Goal: Communication & Community: Answer question/provide support

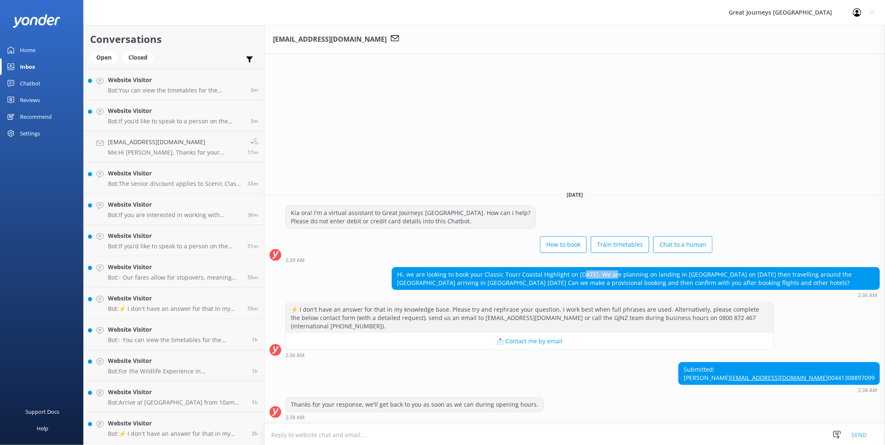
drag, startPoint x: 568, startPoint y: 261, endPoint x: 602, endPoint y: 261, distance: 34.2
click at [602, 267] on div "Hi, we are looking to book your Classic Tour/ Coastal Highlight on [DATE]. We a…" at bounding box center [635, 278] width 487 height 22
drag, startPoint x: 602, startPoint y: 261, endPoint x: 688, endPoint y: 261, distance: 85.8
click at [688, 267] on div "Hi, we are looking to book your Classic Tour/ Coastal Highlight on [DATE]. We a…" at bounding box center [635, 278] width 487 height 22
click at [382, 438] on textarea at bounding box center [575, 435] width 620 height 20
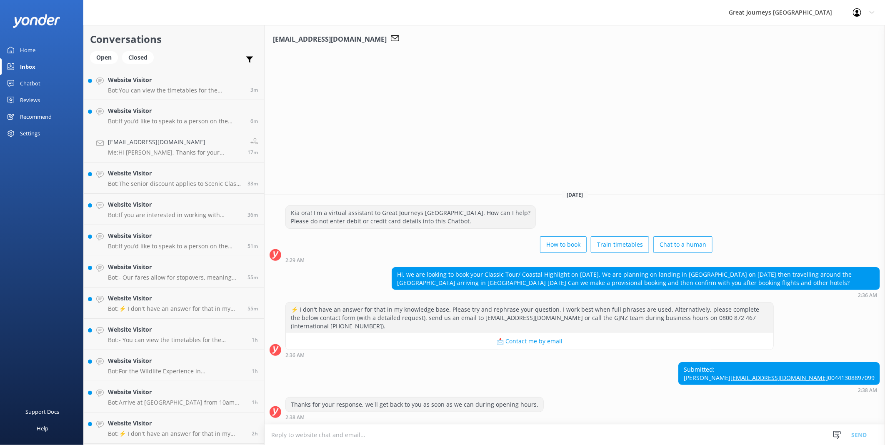
drag, startPoint x: 852, startPoint y: 380, endPoint x: 782, endPoint y: 382, distance: 69.6
click at [782, 382] on div "Submitted: [PERSON_NAME] [EMAIL_ADDRESS][DOMAIN_NAME] 00441308897099 2:38 AM" at bounding box center [575, 377] width 620 height 31
drag, startPoint x: 782, startPoint y: 382, endPoint x: 827, endPoint y: 378, distance: 45.2
copy div "00441308897099"
click at [553, 445] on html "Great Journeys New Zealand Profile Settings Logout Home Inbox Chatbot Content P…" at bounding box center [442, 222] width 885 height 445
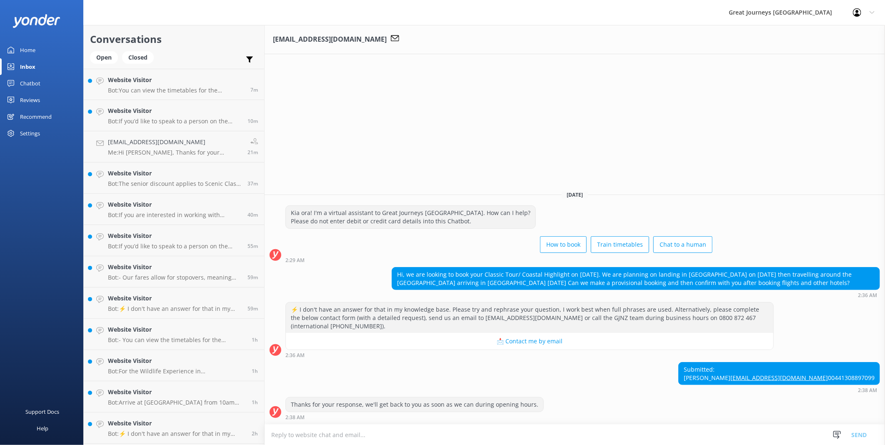
drag, startPoint x: 838, startPoint y: 377, endPoint x: 783, endPoint y: 349, distance: 61.5
click at [783, 362] on div "Submitted: [PERSON_NAME] [EMAIL_ADDRESS][DOMAIN_NAME] 00441308897099 2:38 AM" at bounding box center [575, 377] width 620 height 31
drag, startPoint x: 783, startPoint y: 349, endPoint x: 805, endPoint y: 355, distance: 22.1
copy div "Submitted: [PERSON_NAME] [EMAIL_ADDRESS][DOMAIN_NAME] 00441308897099"
click at [327, 422] on div "Thanks for your response, we'll get back to you as soon as we can during openin…" at bounding box center [575, 410] width 620 height 27
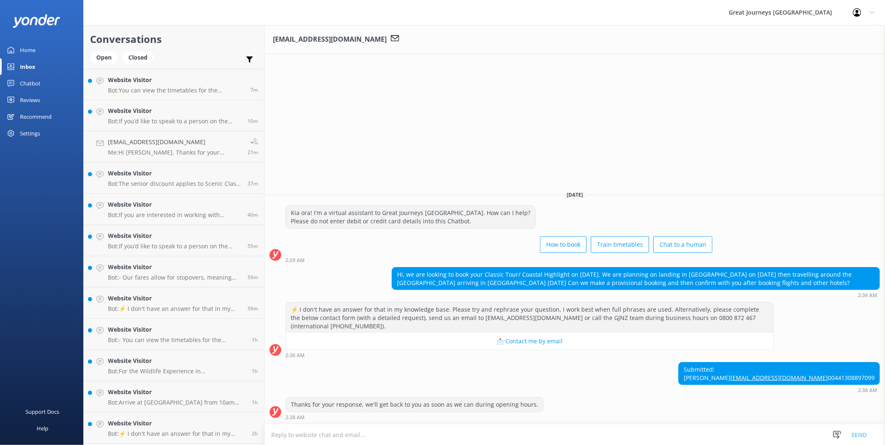
click at [331, 426] on textarea at bounding box center [575, 435] width 620 height 20
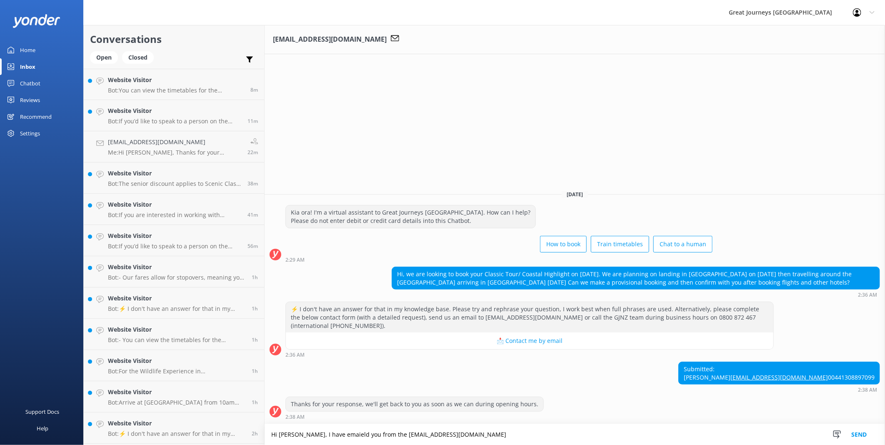
click at [311, 439] on textarea "Hi [PERSON_NAME], I have emaield you from the [EMAIL_ADDRESS][DOMAIN_NAME]" at bounding box center [575, 434] width 620 height 21
click at [311, 435] on textarea "Hi [PERSON_NAME], I have emaield you from the [EMAIL_ADDRESS][DOMAIN_NAME]" at bounding box center [575, 434] width 620 height 21
click at [459, 432] on textarea "Hi [PERSON_NAME], I have emailed you from the [EMAIL_ADDRESS][DOMAIN_NAME]" at bounding box center [575, 434] width 620 height 21
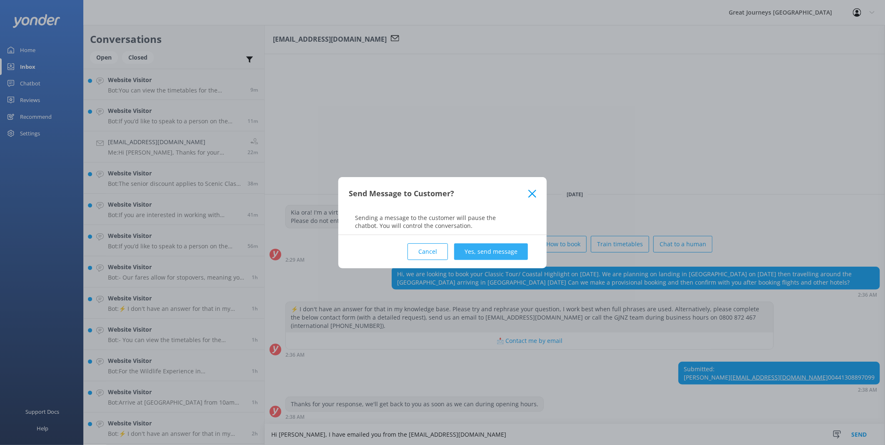
type textarea "Hi [PERSON_NAME], I have emailed you from the [EMAIL_ADDRESS][DOMAIN_NAME]"
click at [483, 247] on button "Yes, send message" at bounding box center [491, 251] width 74 height 17
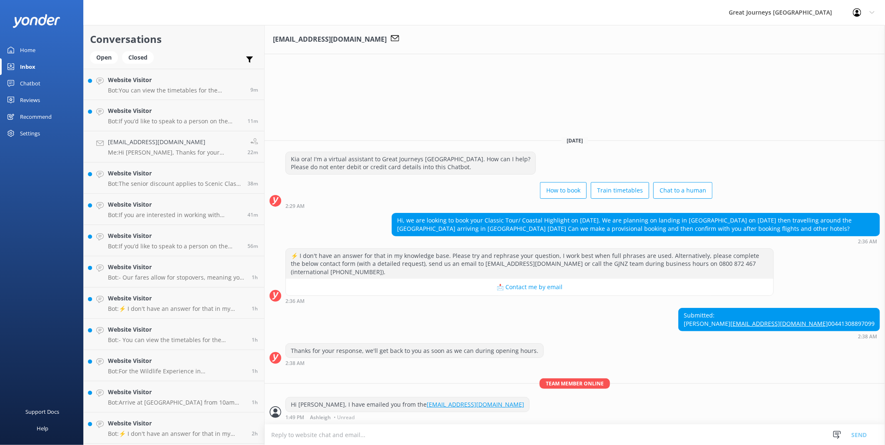
drag, startPoint x: 879, startPoint y: 317, endPoint x: 784, endPoint y: 317, distance: 95.4
click at [784, 317] on div "Submitted: [PERSON_NAME] [EMAIL_ADDRESS][DOMAIN_NAME] 00441308897099 2:38 AM" at bounding box center [575, 323] width 620 height 31
drag, startPoint x: 784, startPoint y: 317, endPoint x: 811, endPoint y: 311, distance: 28.1
drag, startPoint x: 811, startPoint y: 311, endPoint x: 784, endPoint y: 332, distance: 34.7
click at [782, 335] on div "Submitted: [PERSON_NAME] [EMAIL_ADDRESS][DOMAIN_NAME] 00441308897099 2:38 AM" at bounding box center [575, 323] width 620 height 31
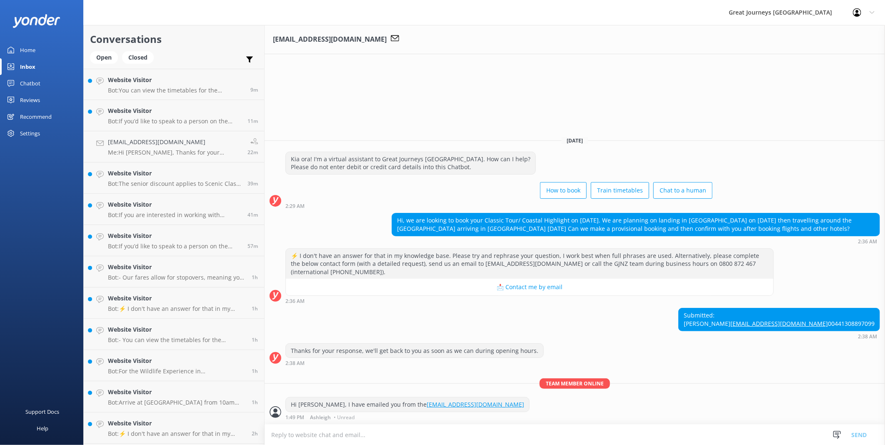
drag, startPoint x: 789, startPoint y: 315, endPoint x: 874, endPoint y: 318, distance: 85.0
click at [874, 318] on div "Submitted: [PERSON_NAME] [EMAIL_ADDRESS][DOMAIN_NAME] 00441308897099" at bounding box center [779, 319] width 201 height 22
copy link "[EMAIL_ADDRESS][DOMAIN_NAME]"
click at [596, 279] on button "📩 Contact me by email" at bounding box center [529, 287] width 487 height 17
